Goal: Task Accomplishment & Management: Complete application form

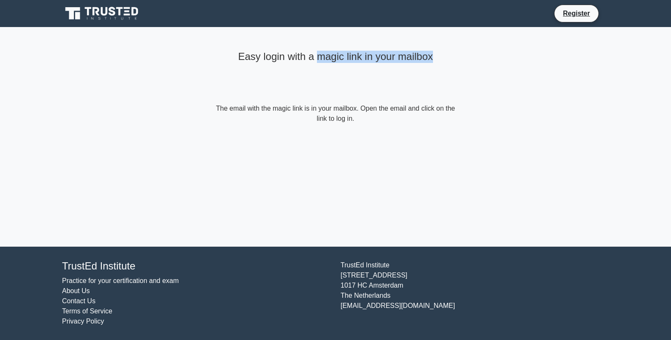
drag, startPoint x: 315, startPoint y: 57, endPoint x: 469, endPoint y: 66, distance: 154.0
click at [469, 66] on main "Easy login with a magic link in your mailbox The email with the magic link is i…" at bounding box center [335, 137] width 671 height 220
copy h4 "magic link in your mailbox"
click at [78, 302] on link "Contact Us" at bounding box center [78, 300] width 33 height 7
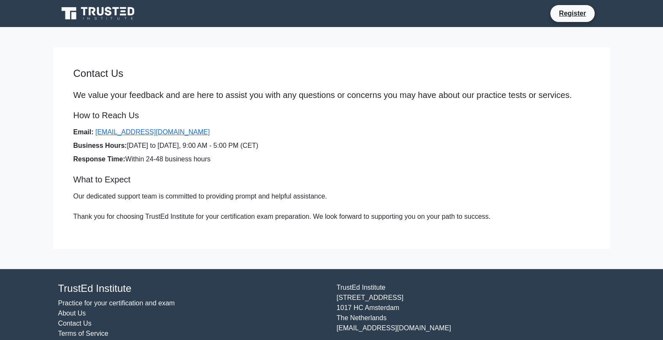
click at [95, 8] on icon at bounding box center [92, 11] width 7 height 8
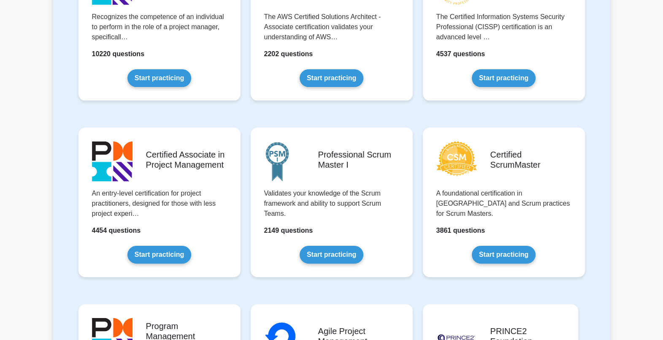
scroll to position [249, 0]
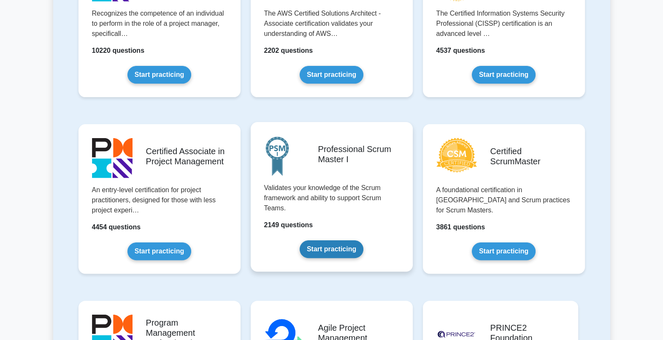
click at [337, 244] on link "Start practicing" at bounding box center [332, 249] width 64 height 18
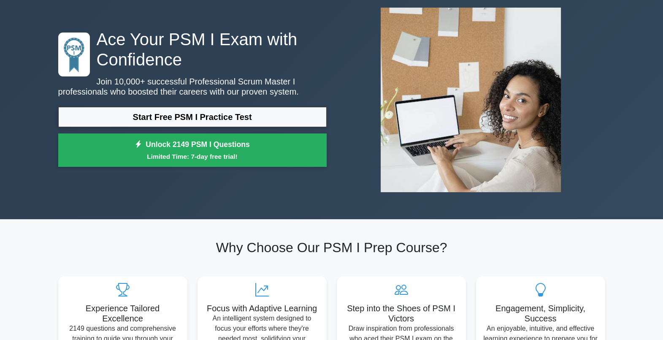
scroll to position [43, 0]
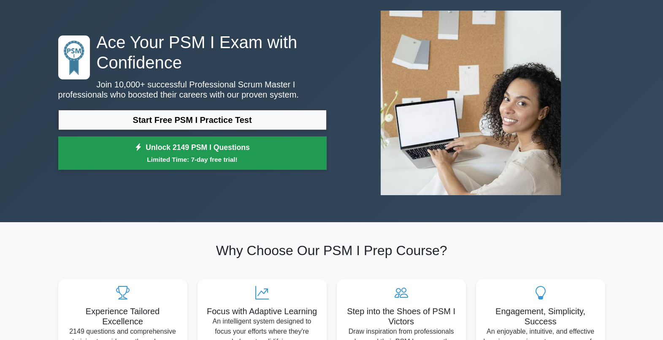
click at [190, 153] on link "Unlock 2149 PSM I Questions Limited Time: 7-day free trial!" at bounding box center [192, 153] width 269 height 34
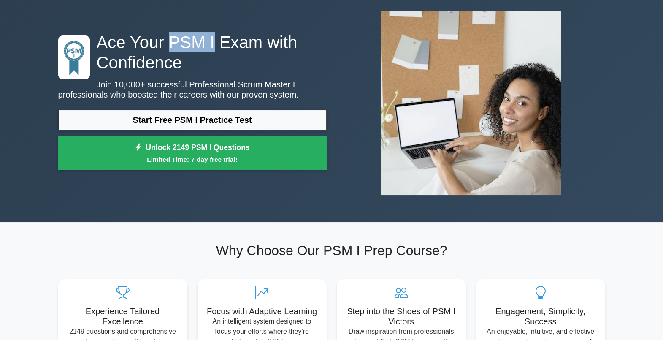
drag, startPoint x: 167, startPoint y: 42, endPoint x: 205, endPoint y: 46, distance: 38.2
click at [205, 46] on h1 "Ace Your PSM I Exam with Confidence" at bounding box center [192, 52] width 269 height 41
copy h1 "PSM I"
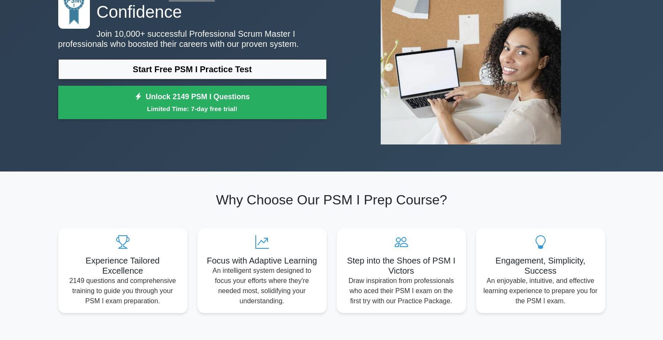
scroll to position [0, 0]
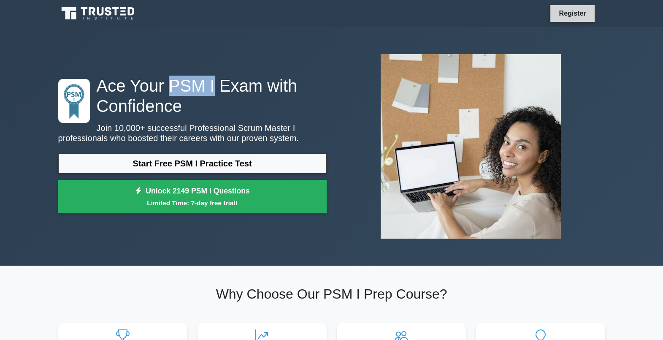
click at [568, 14] on link "Register" at bounding box center [572, 13] width 37 height 11
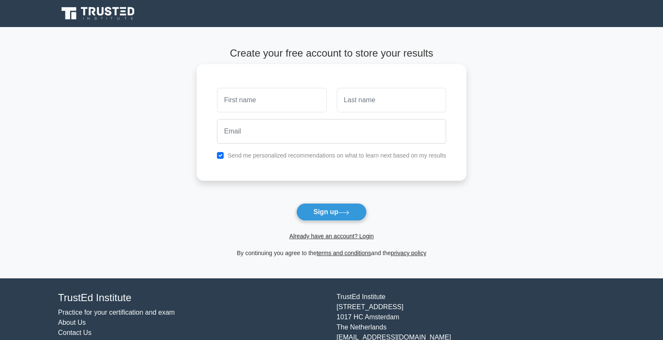
click at [257, 103] on input "text" at bounding box center [271, 100] width 109 height 24
type input "MARCELO"
type input "VALERIO"
type input "mvalerio.com@hotmail.com"
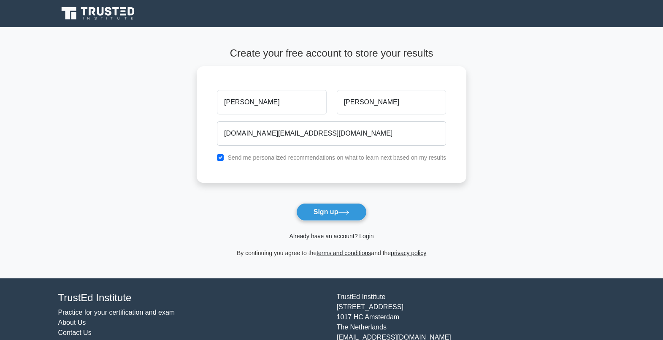
click at [347, 236] on link "Already have an account? Login" at bounding box center [331, 236] width 84 height 7
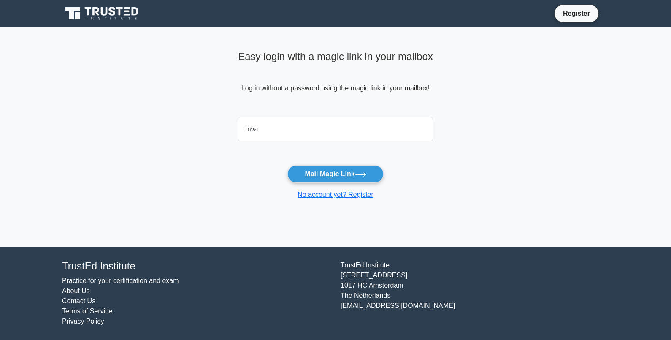
type input "[DOMAIN_NAME][EMAIL_ADDRESS][DOMAIN_NAME]"
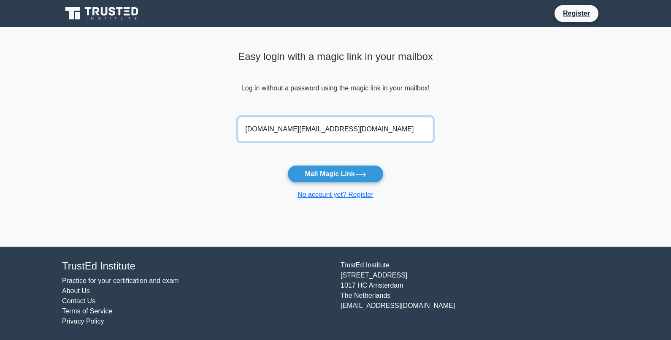
drag, startPoint x: 340, startPoint y: 129, endPoint x: 320, endPoint y: 128, distance: 19.5
click at [319, 129] on input "[DOMAIN_NAME][EMAIL_ADDRESS][DOMAIN_NAME]" at bounding box center [335, 129] width 195 height 24
click at [494, 149] on main "Easy login with a magic link in your mailbox Log in without a password using th…" at bounding box center [335, 137] width 671 height 220
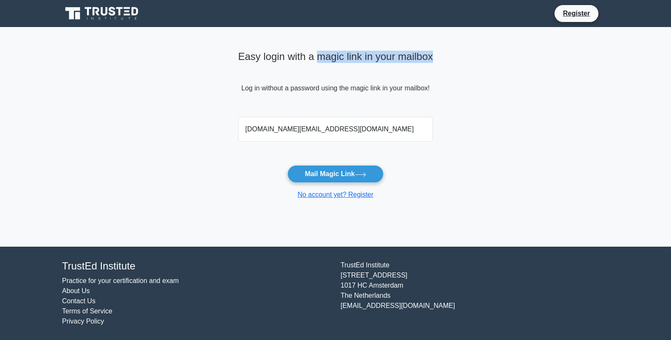
drag, startPoint x: 315, startPoint y: 59, endPoint x: 440, endPoint y: 57, distance: 125.0
click at [438, 57] on div "Easy login with a magic link in your mailbox Log in without a password using th…" at bounding box center [335, 123] width 205 height 193
copy h4 "magic link in your mailbox"
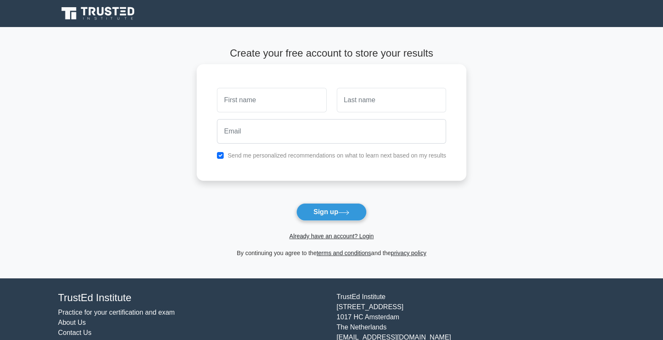
click at [250, 101] on input "text" at bounding box center [271, 100] width 109 height 24
type input "[PERSON_NAME]"
type input "[DOMAIN_NAME][EMAIL_ADDRESS][DOMAIN_NAME]"
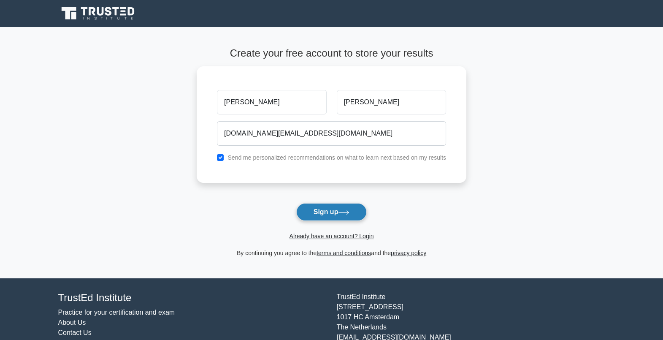
click at [336, 211] on button "Sign up" at bounding box center [331, 212] width 71 height 18
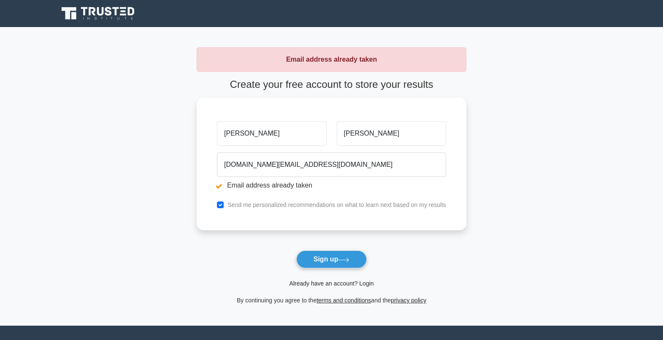
click at [340, 283] on link "Already have an account? Login" at bounding box center [331, 283] width 84 height 7
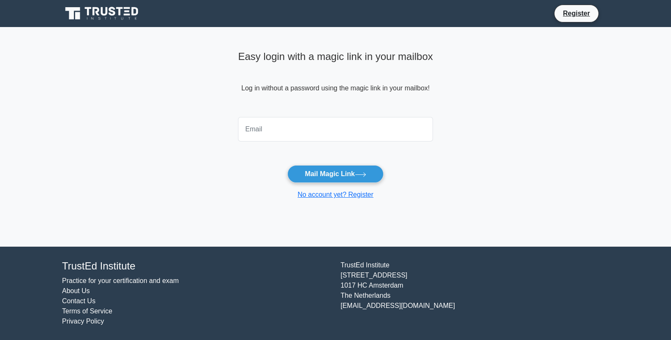
click at [335, 133] on input "email" at bounding box center [335, 129] width 195 height 24
type input "[DOMAIN_NAME][EMAIL_ADDRESS][DOMAIN_NAME]"
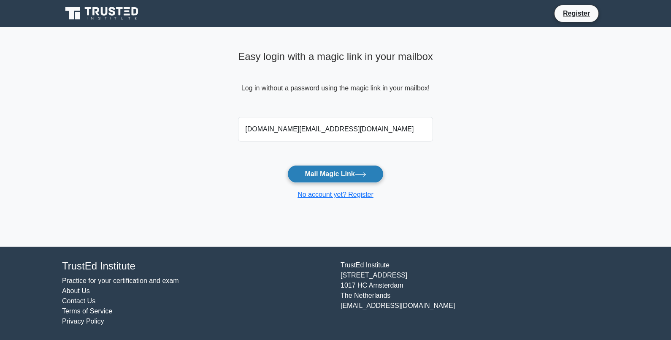
click at [343, 171] on button "Mail Magic Link" at bounding box center [336, 174] width 96 height 18
